Goal: Register for event/course

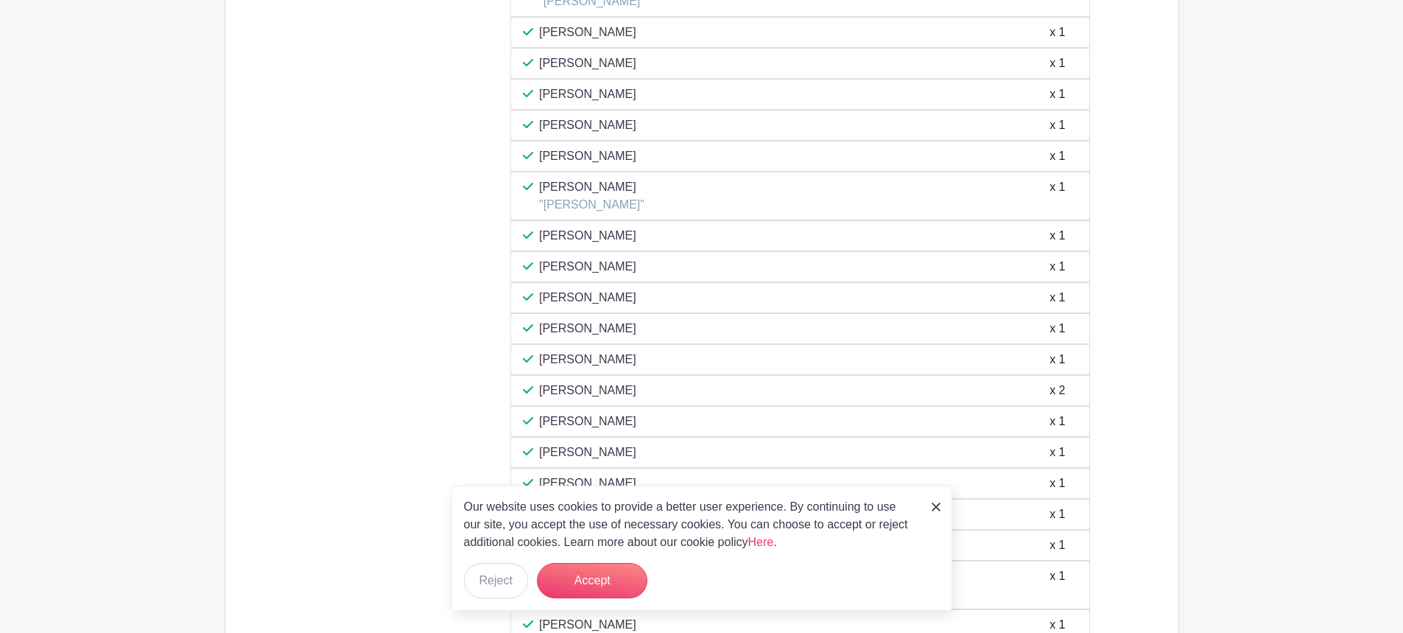
scroll to position [2429, 0]
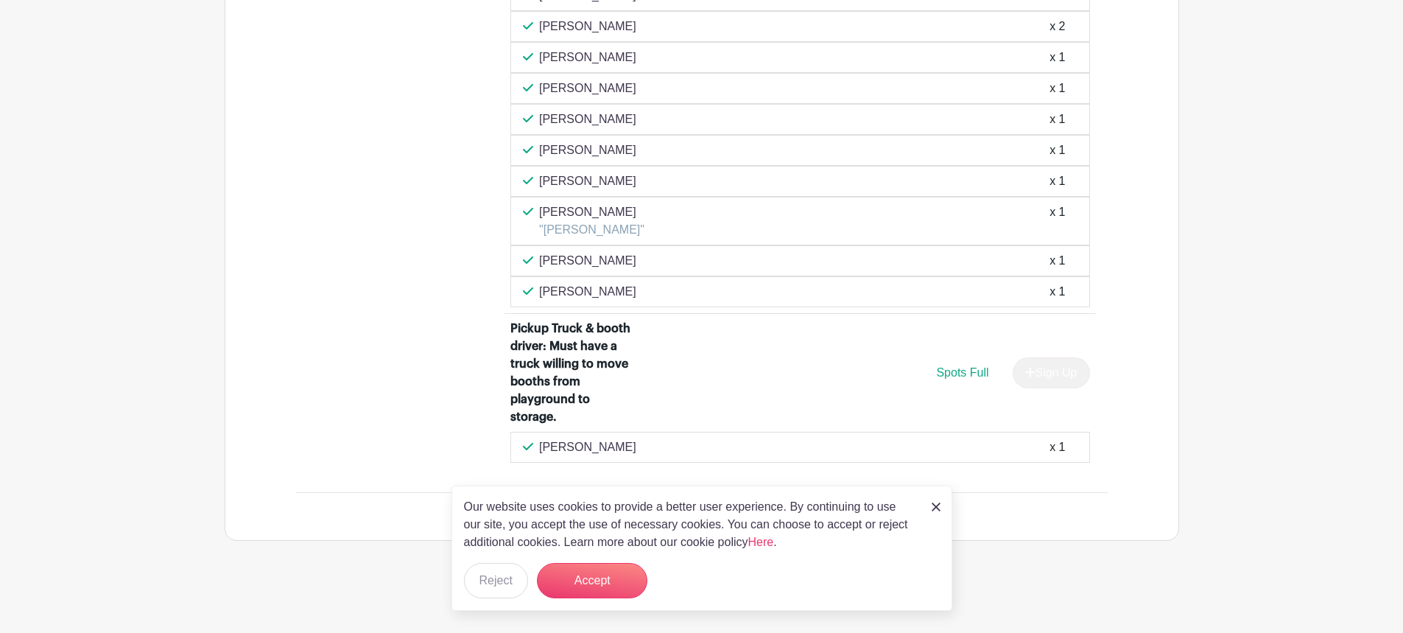
click at [937, 511] on link at bounding box center [936, 506] width 9 height 18
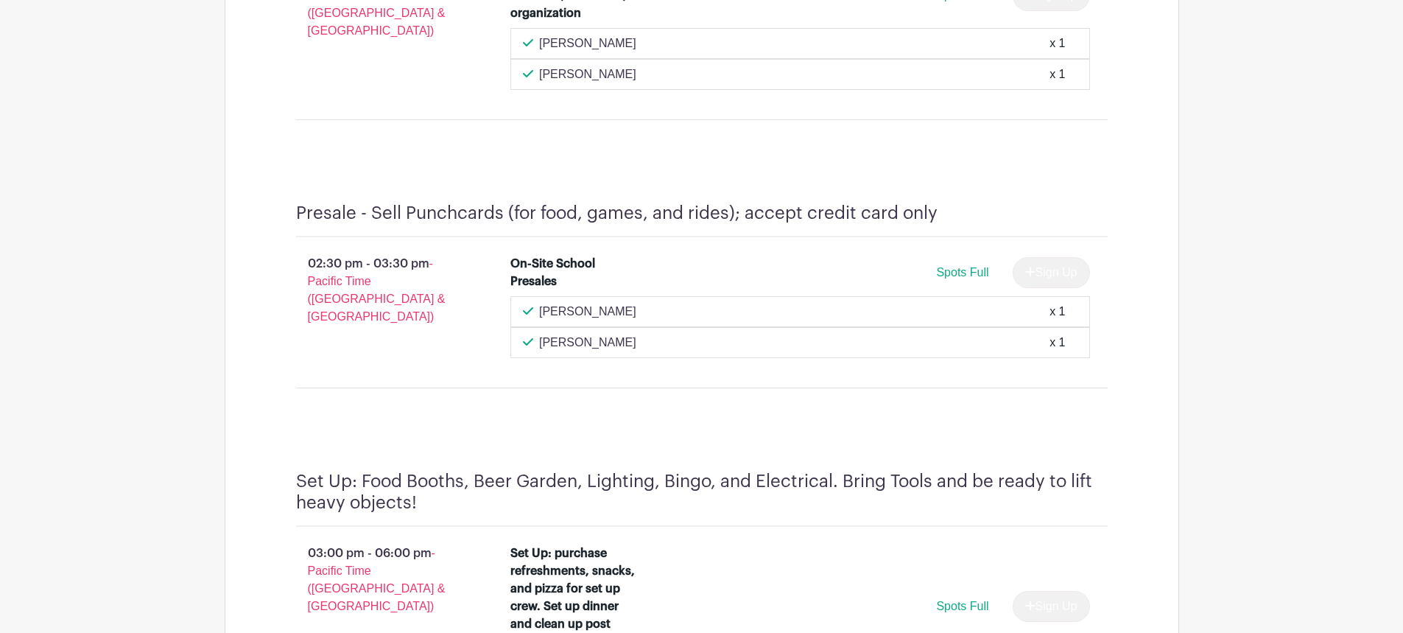
scroll to position [735, 0]
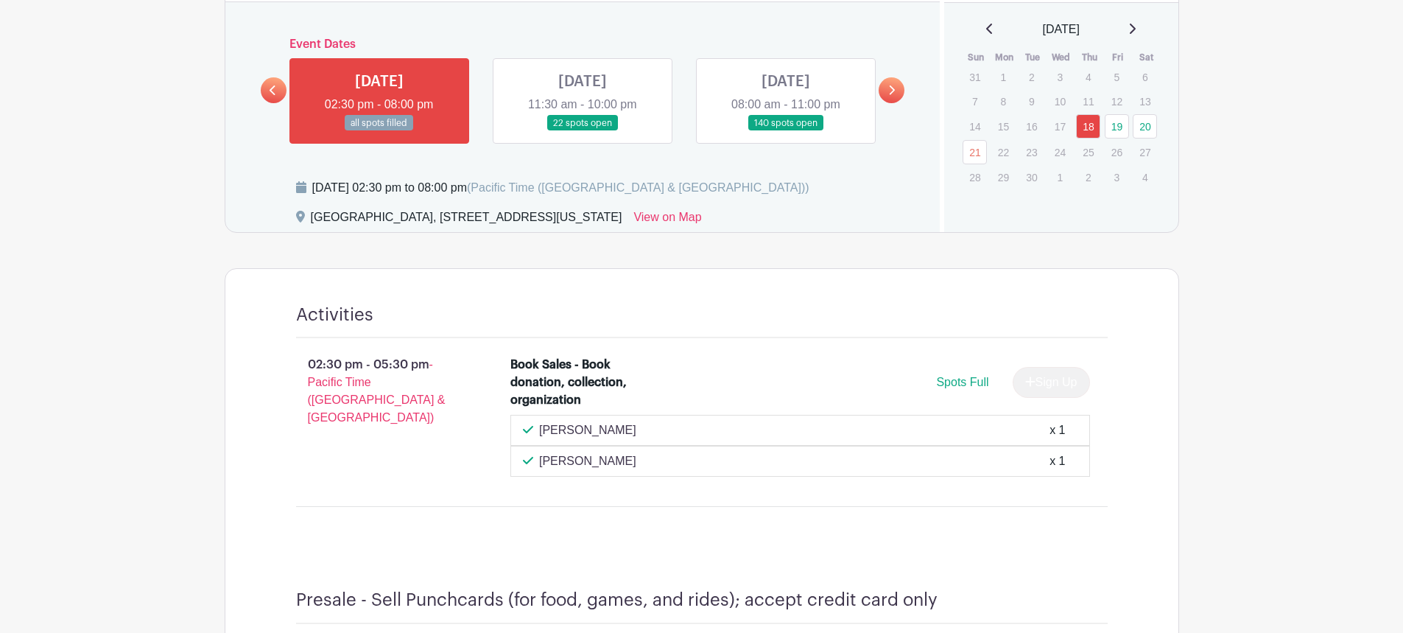
click at [582, 131] on link at bounding box center [582, 131] width 0 height 0
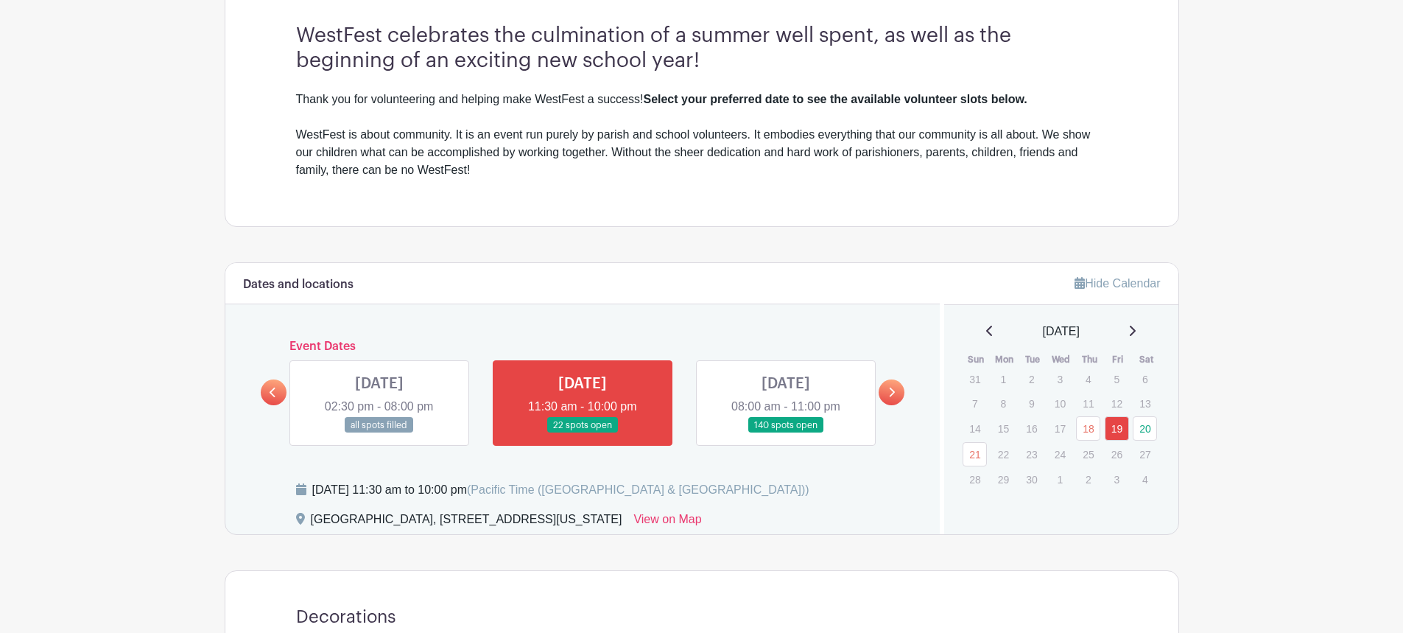
scroll to position [442, 0]
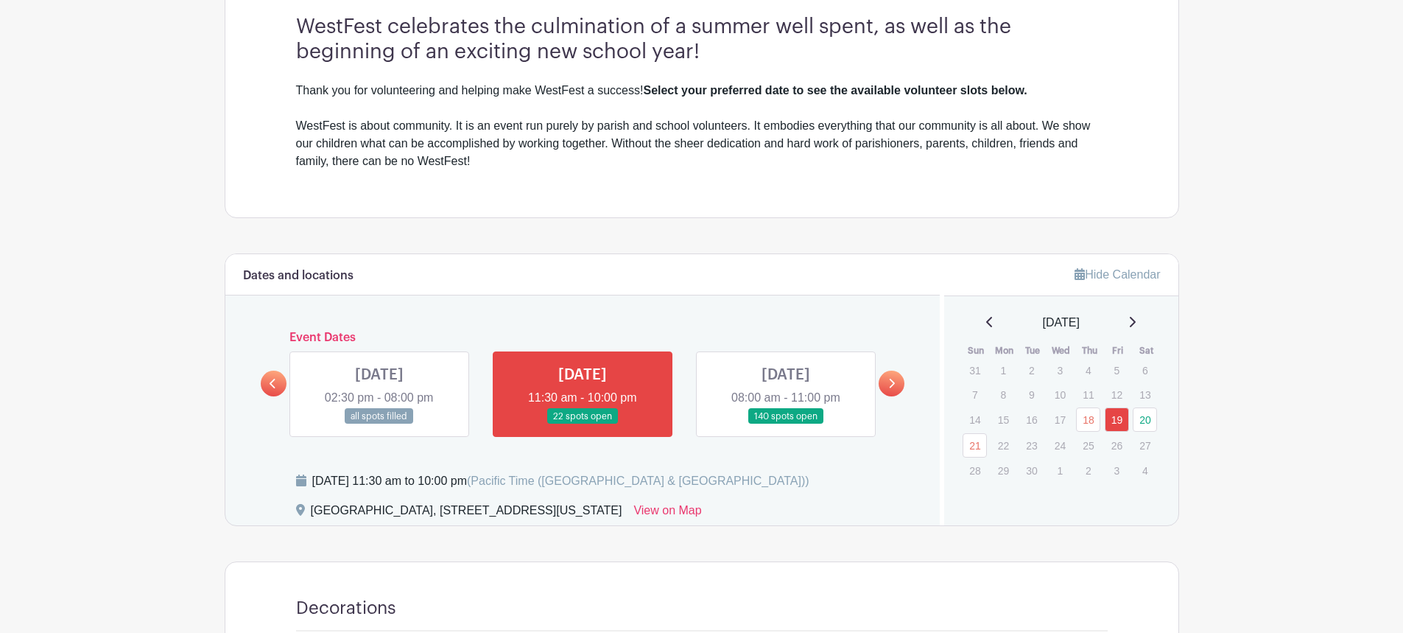
click at [786, 424] on link at bounding box center [786, 424] width 0 height 0
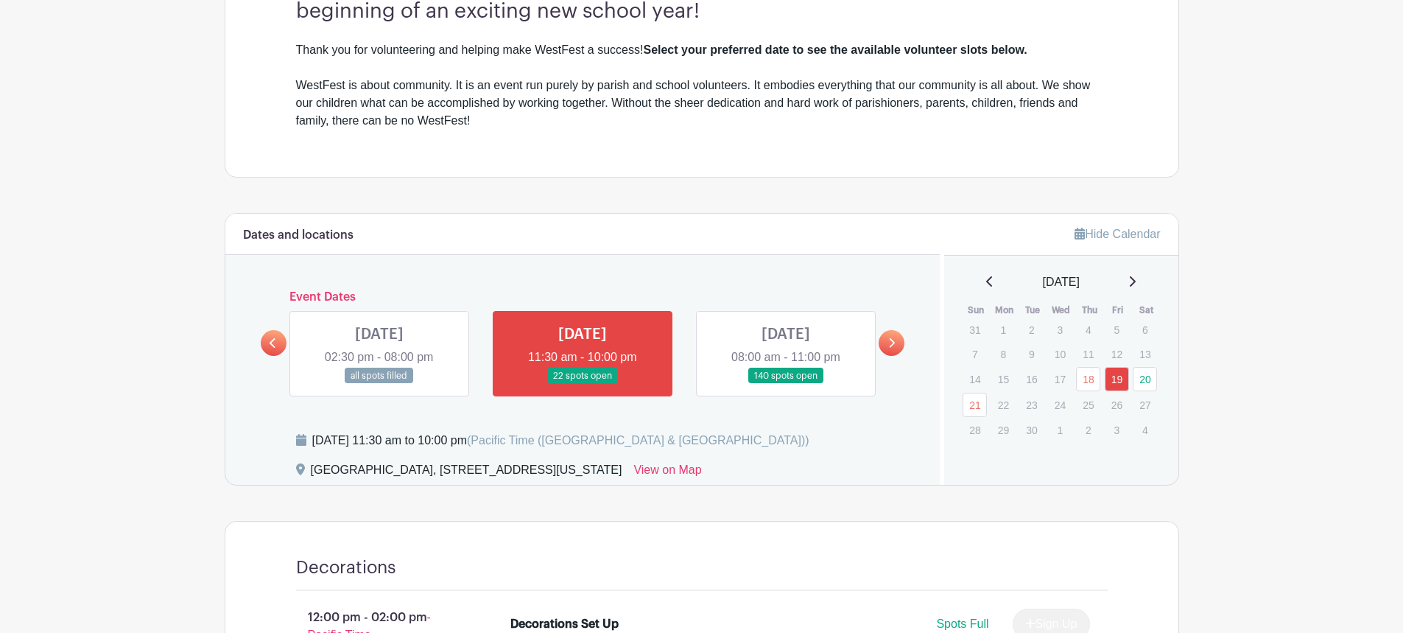
scroll to position [515, 0]
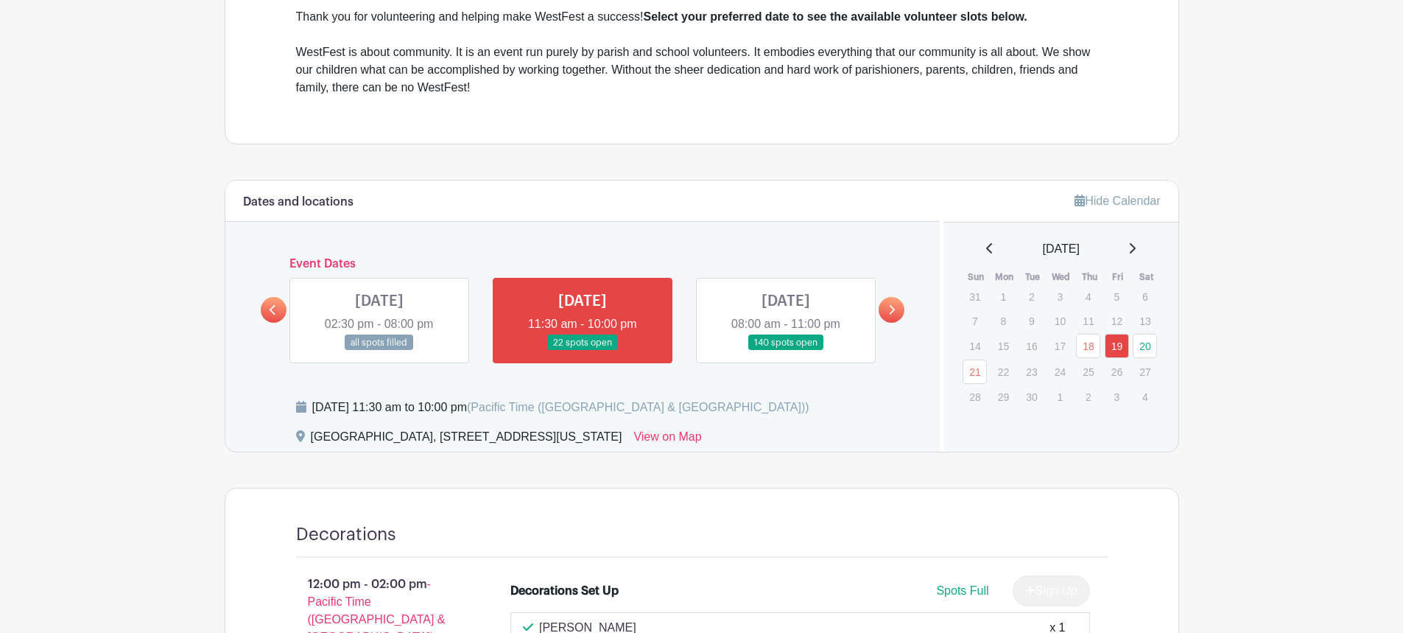
click at [786, 351] on link at bounding box center [786, 351] width 0 height 0
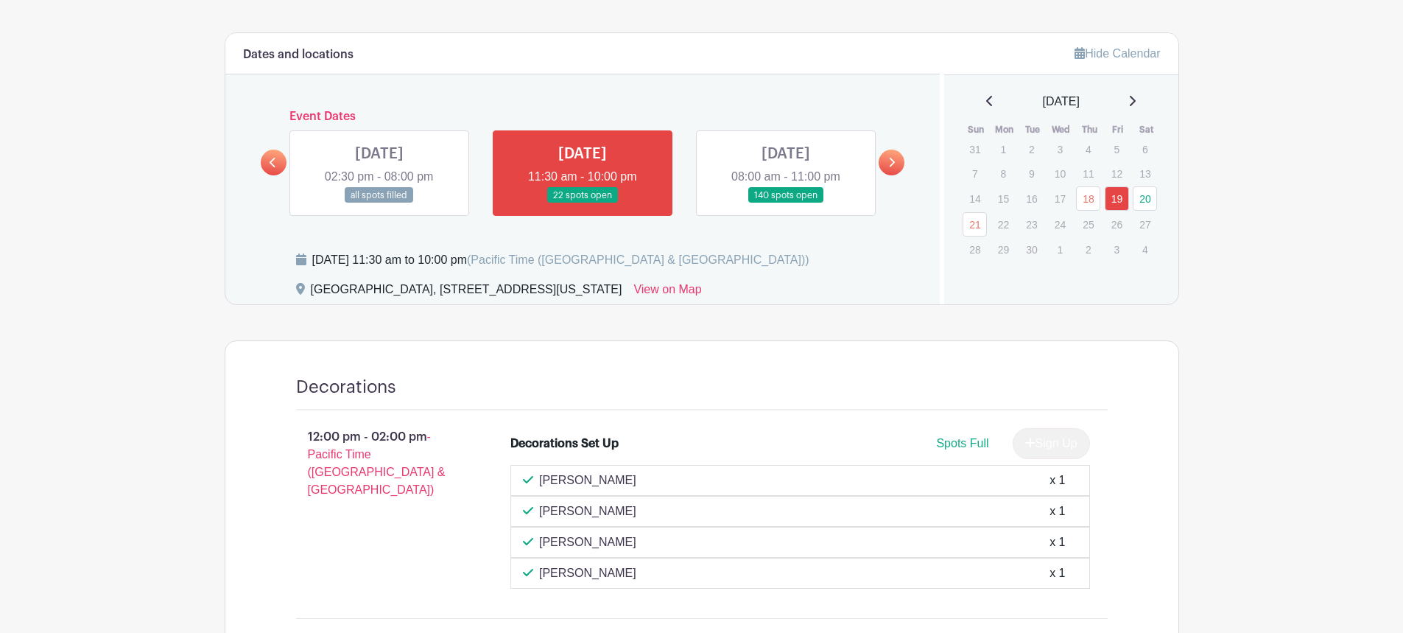
scroll to position [736, 0]
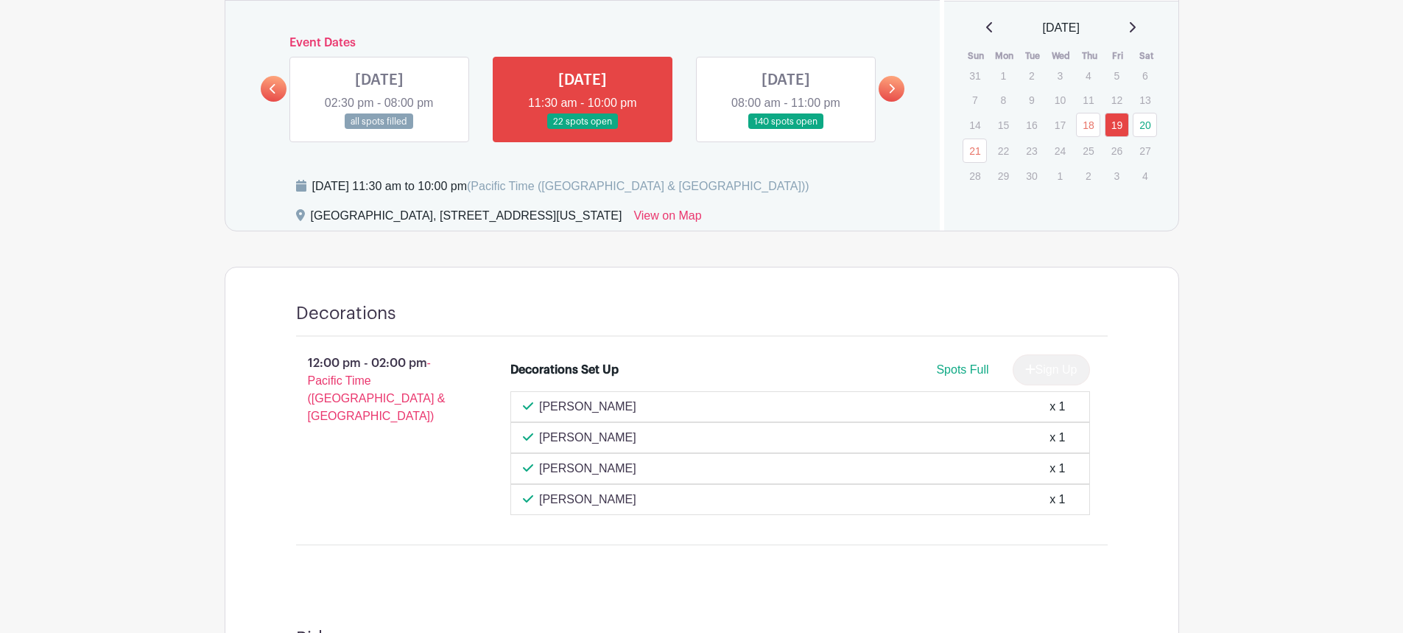
click at [893, 92] on icon at bounding box center [891, 88] width 7 height 11
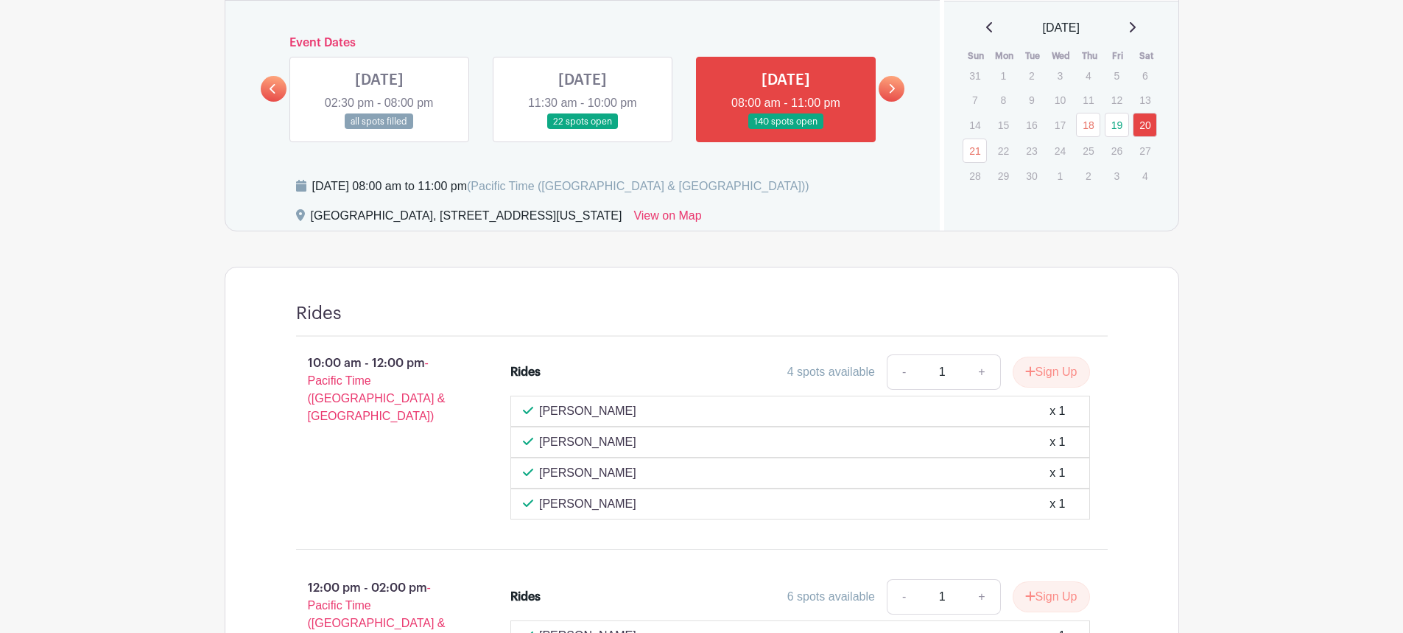
click at [267, 88] on link at bounding box center [274, 89] width 26 height 26
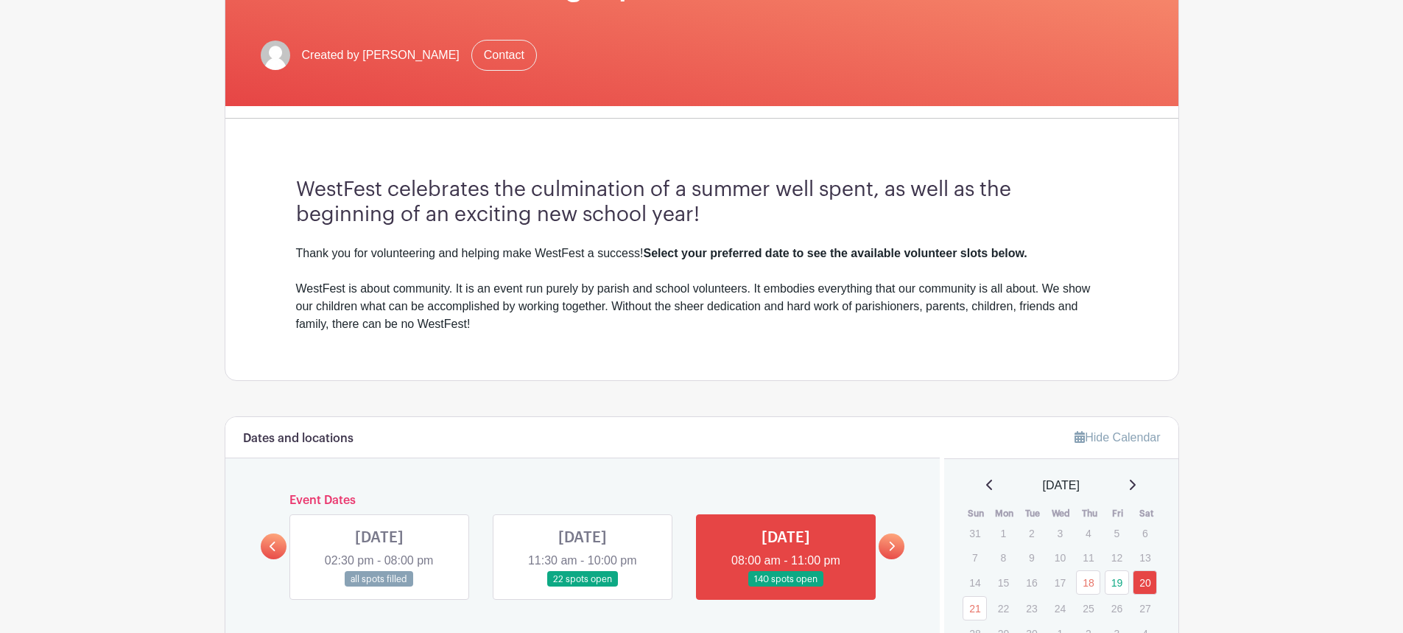
scroll to position [368, 0]
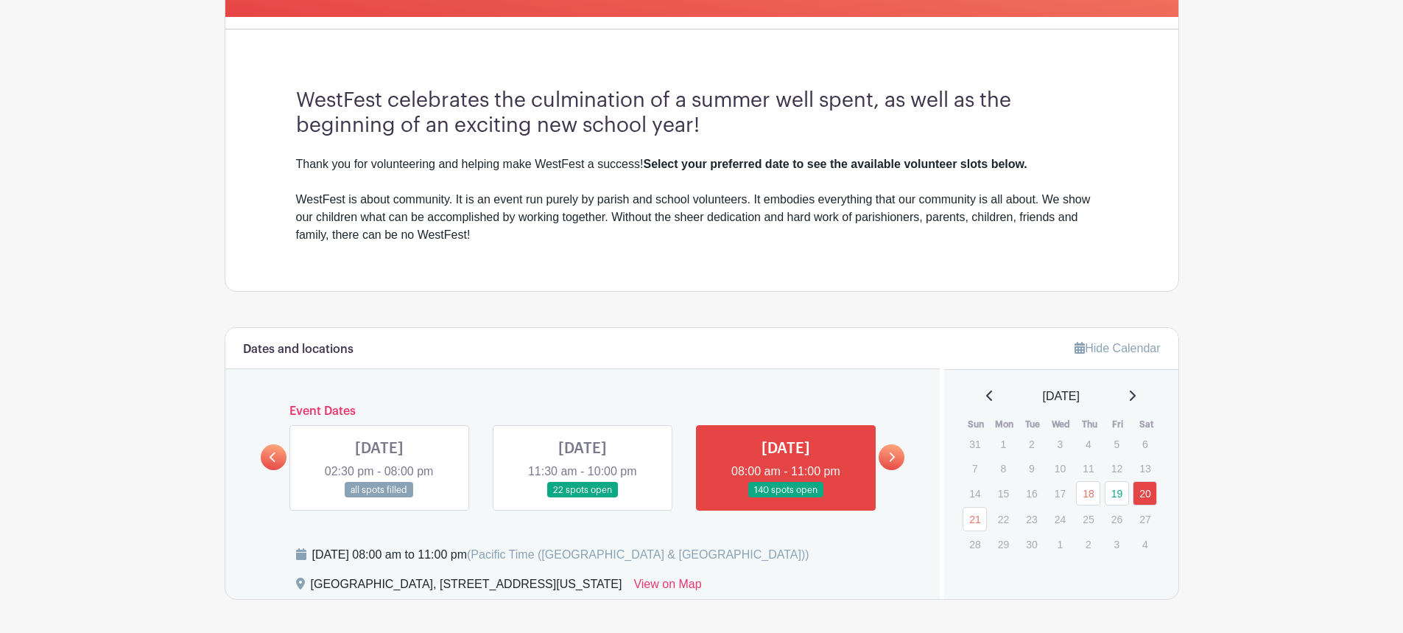
click at [893, 457] on icon at bounding box center [893, 457] width 6 height 10
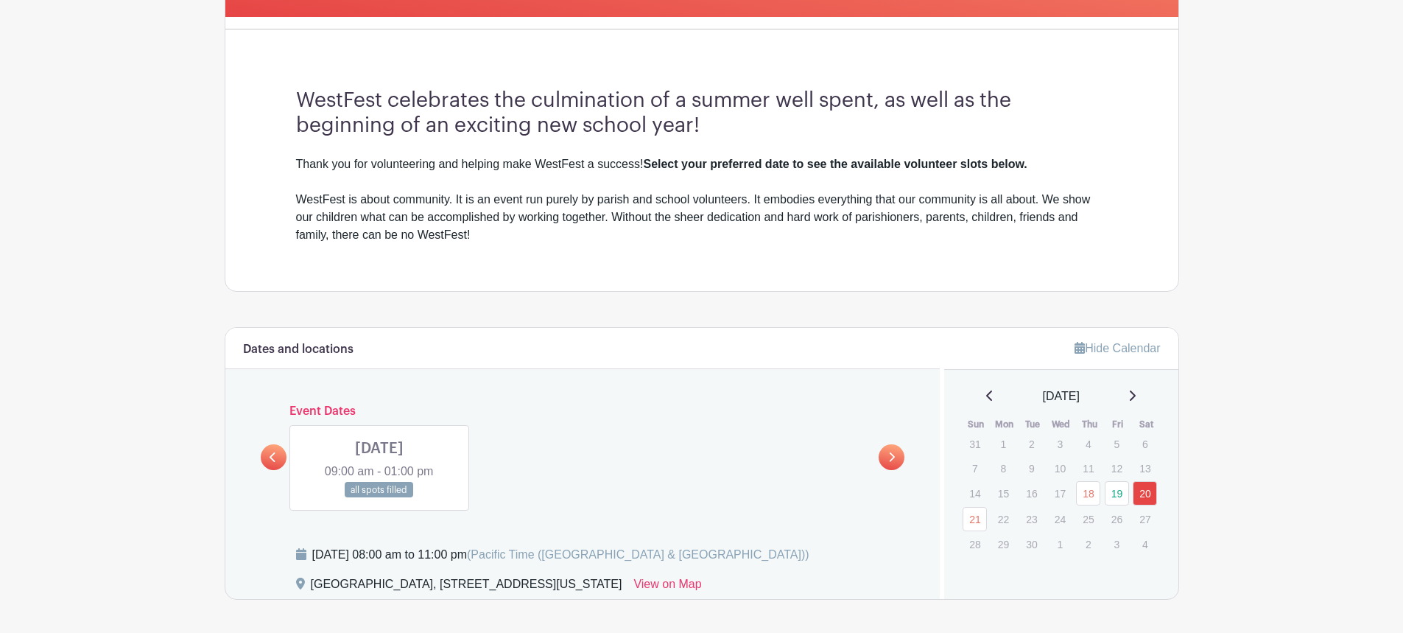
click at [379, 498] on link at bounding box center [379, 498] width 0 height 0
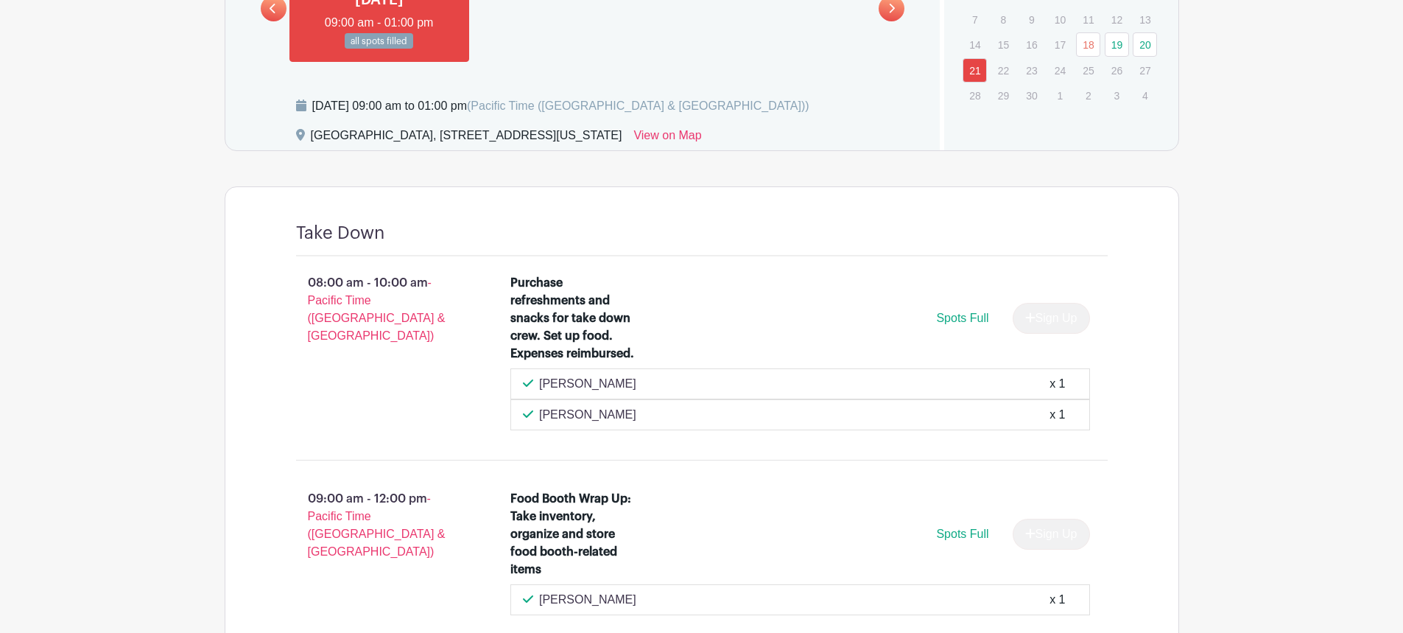
scroll to position [810, 0]
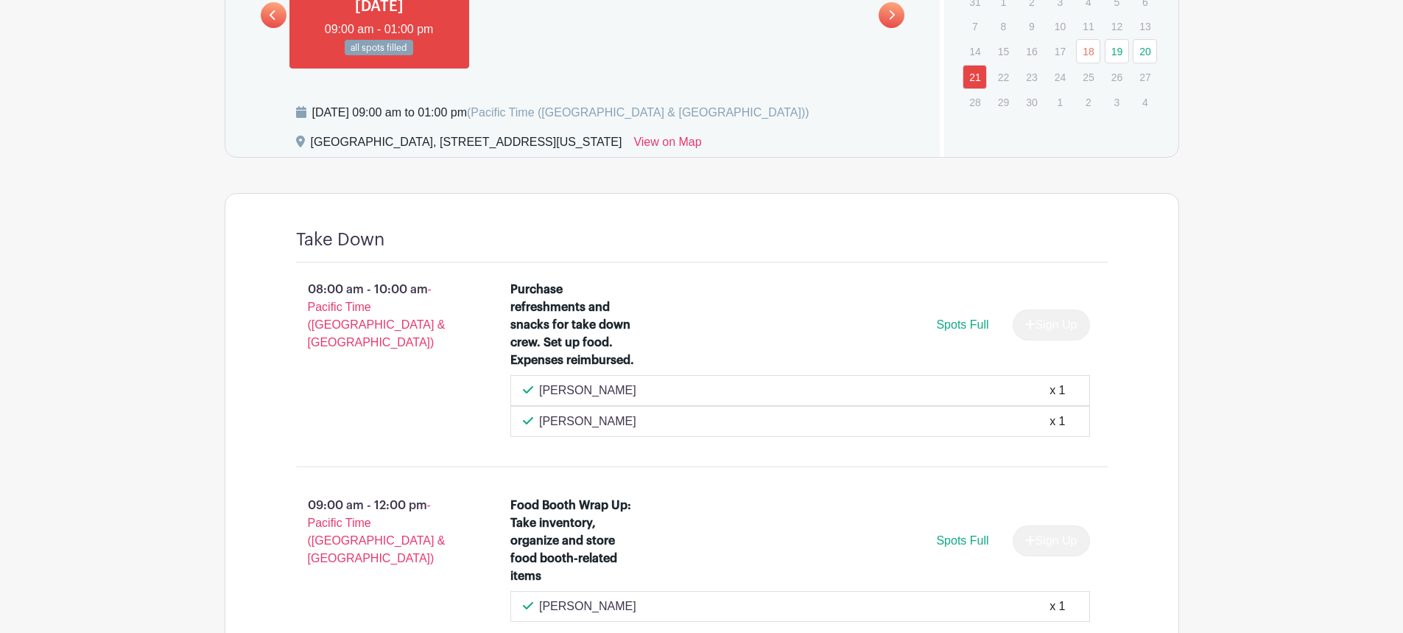
click at [277, 19] on link at bounding box center [274, 15] width 26 height 26
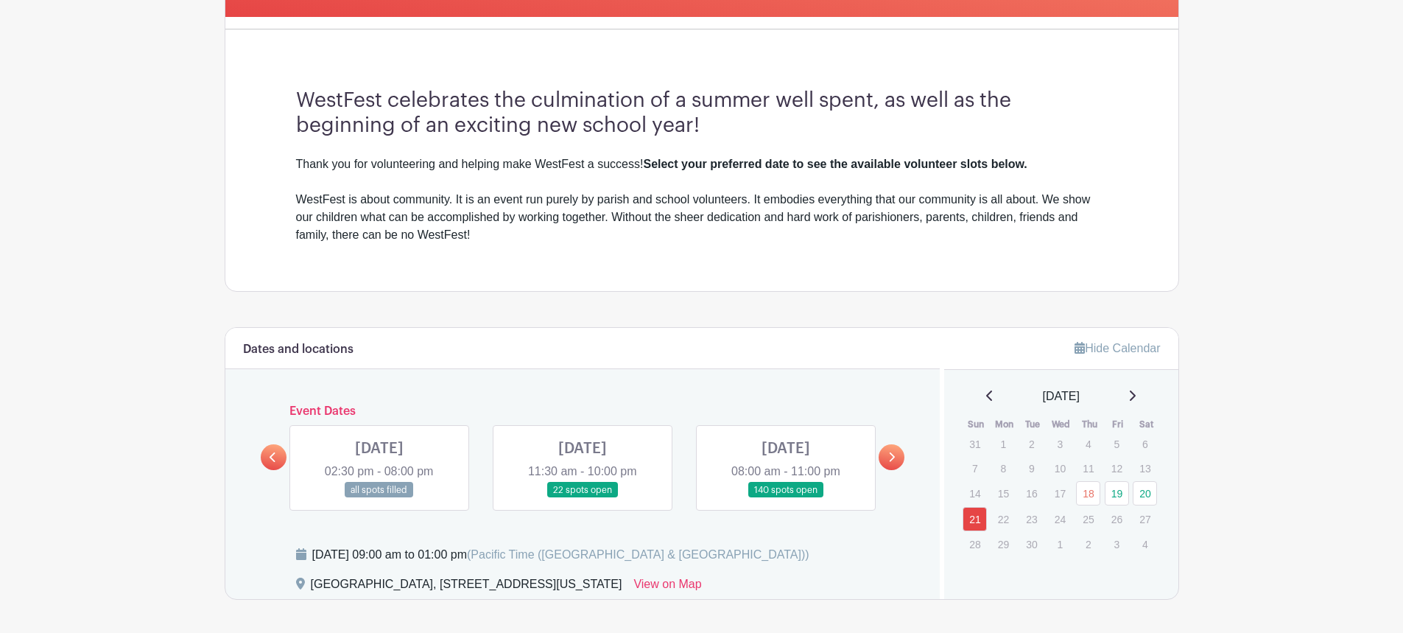
scroll to position [295, 0]
